Goal: Task Accomplishment & Management: Check status

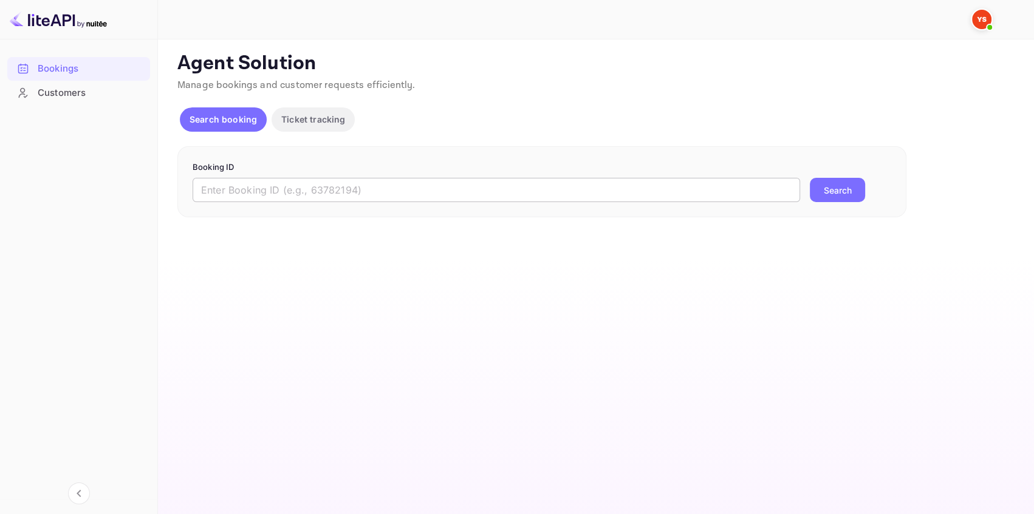
click at [304, 180] on input "text" at bounding box center [496, 190] width 607 height 24
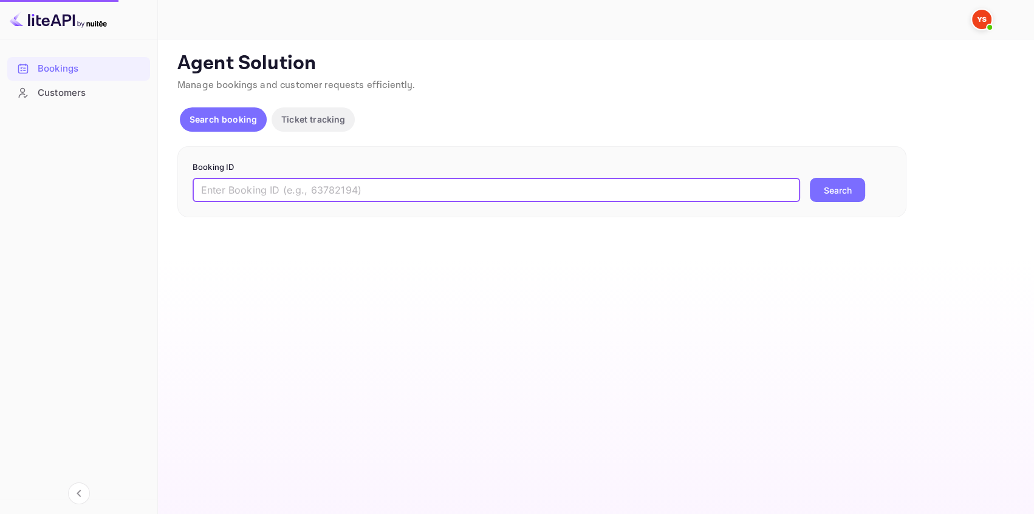
paste input "9167065"
type input "9167065"
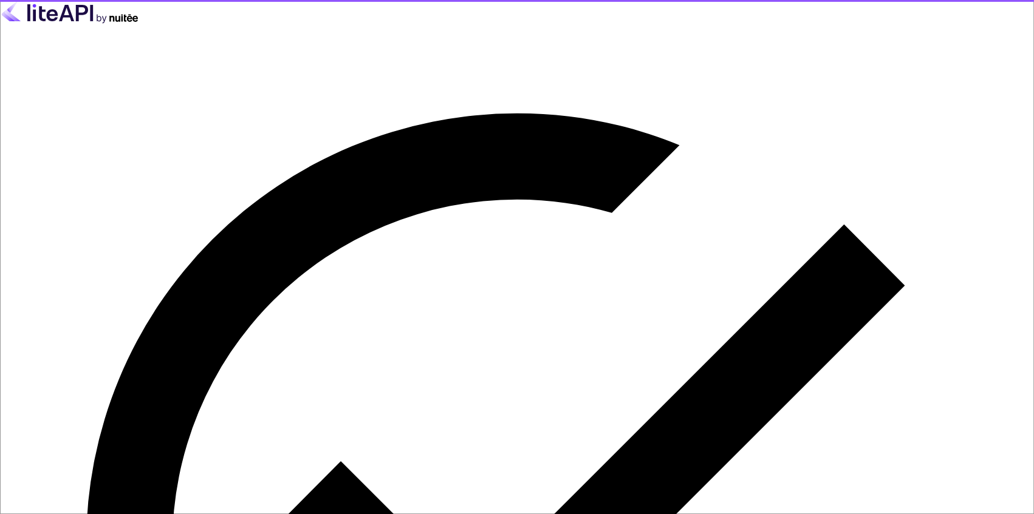
type input "[EMAIL_ADDRESS][DOMAIN_NAME]"
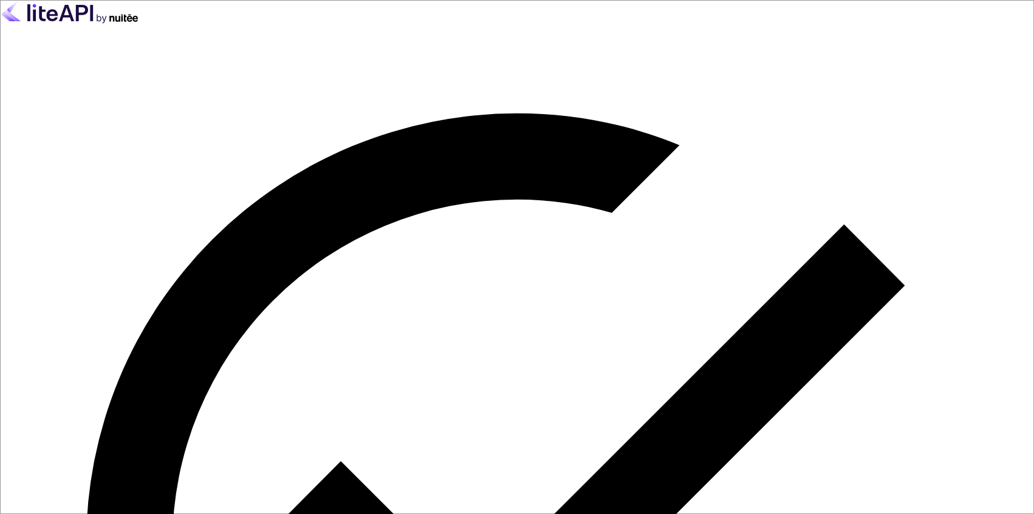
drag, startPoint x: 257, startPoint y: 406, endPoint x: 264, endPoint y: 401, distance: 9.1
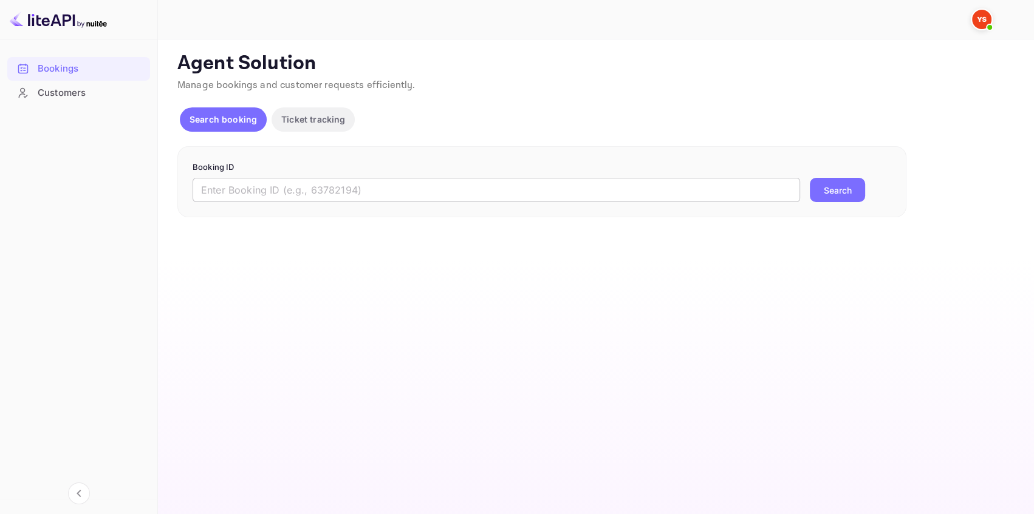
click at [259, 192] on input "text" at bounding box center [496, 190] width 607 height 24
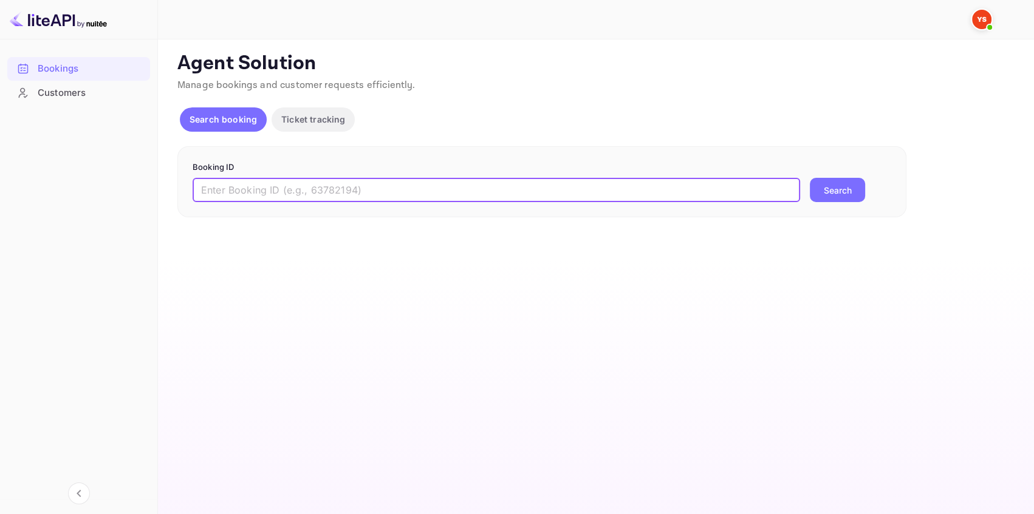
paste input "9167065"
type input "9167065"
click at [814, 180] on button "Search" at bounding box center [837, 190] width 55 height 24
